Goal: Transaction & Acquisition: Purchase product/service

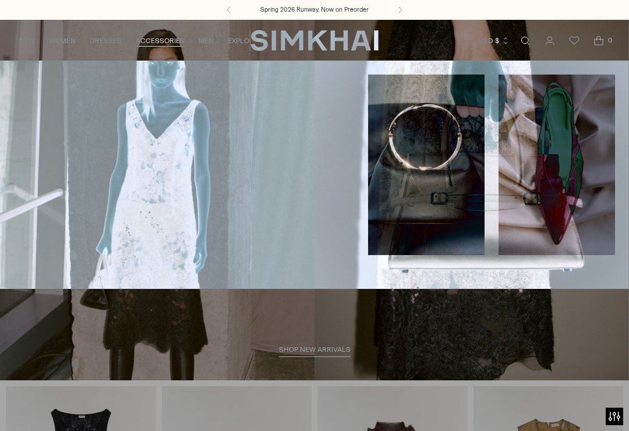
click at [27, 91] on link "All Handbags" at bounding box center [41, 92] width 54 height 8
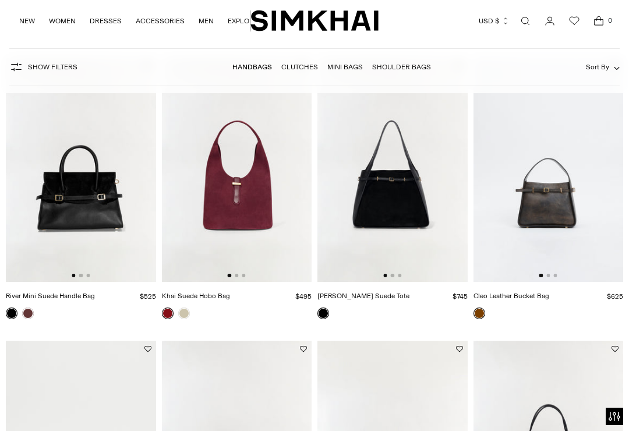
scroll to position [407, 0]
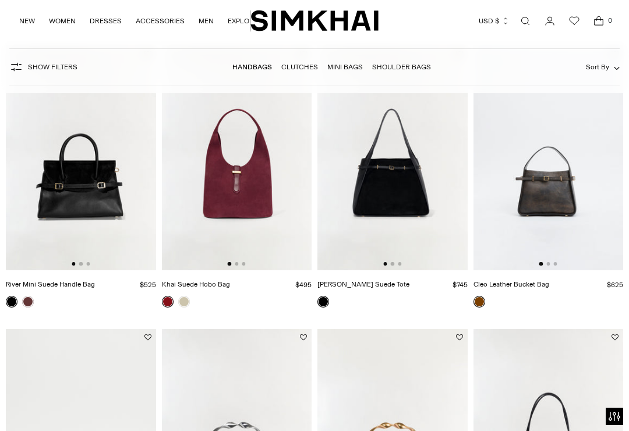
click at [216, 231] on img at bounding box center [237, 157] width 150 height 225
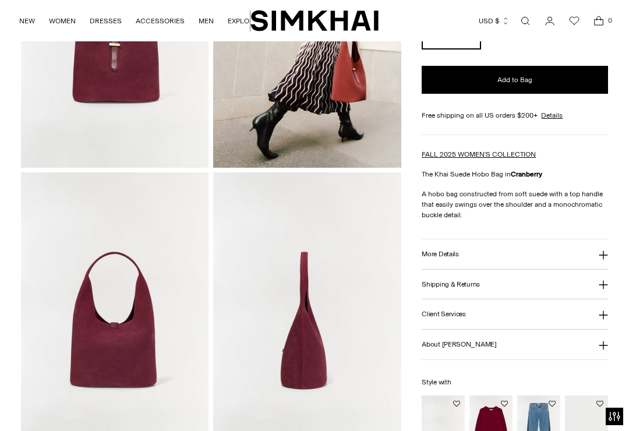
scroll to position [199, 0]
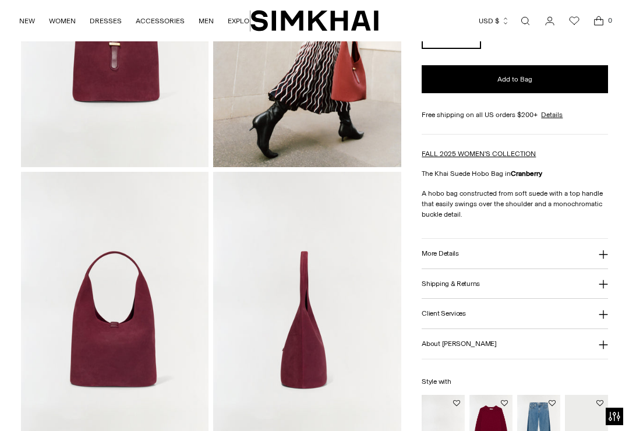
click at [442, 253] on h3 "More Details" at bounding box center [440, 254] width 37 height 8
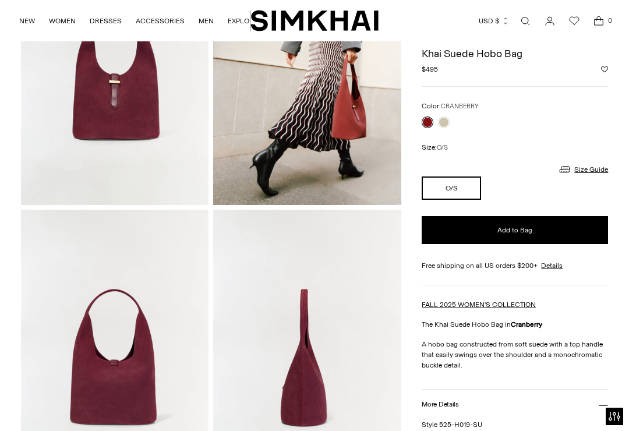
scroll to position [96, 0]
